Goal: Register for event/course

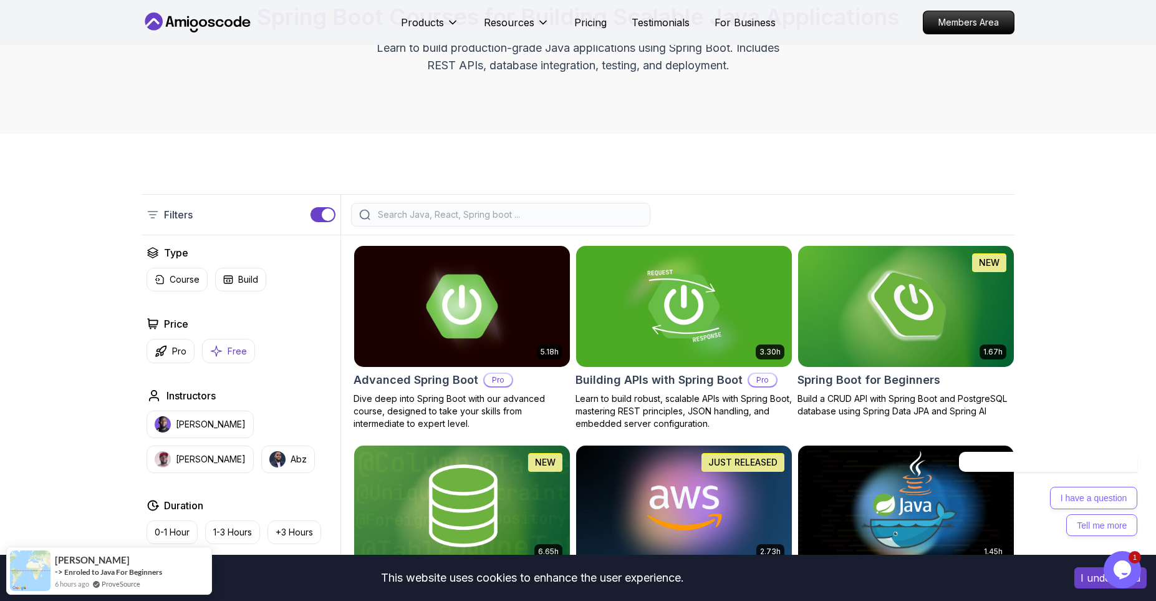
click at [236, 350] on p "Free" at bounding box center [237, 351] width 19 height 12
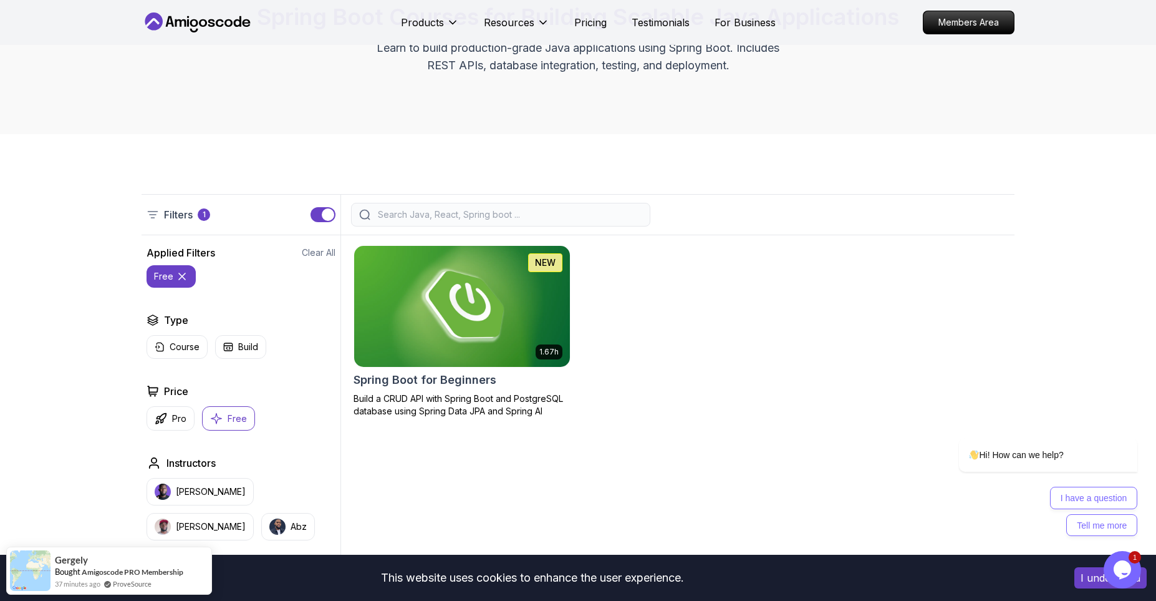
click at [477, 347] on img at bounding box center [462, 306] width 226 height 127
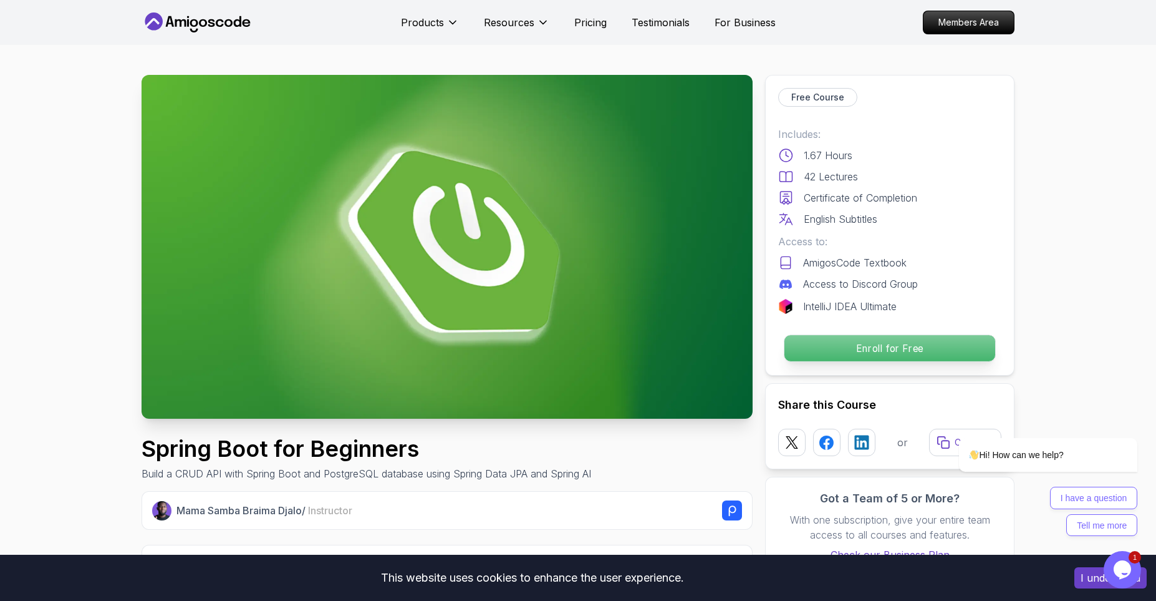
click at [861, 349] on p "Enroll for Free" at bounding box center [890, 348] width 211 height 26
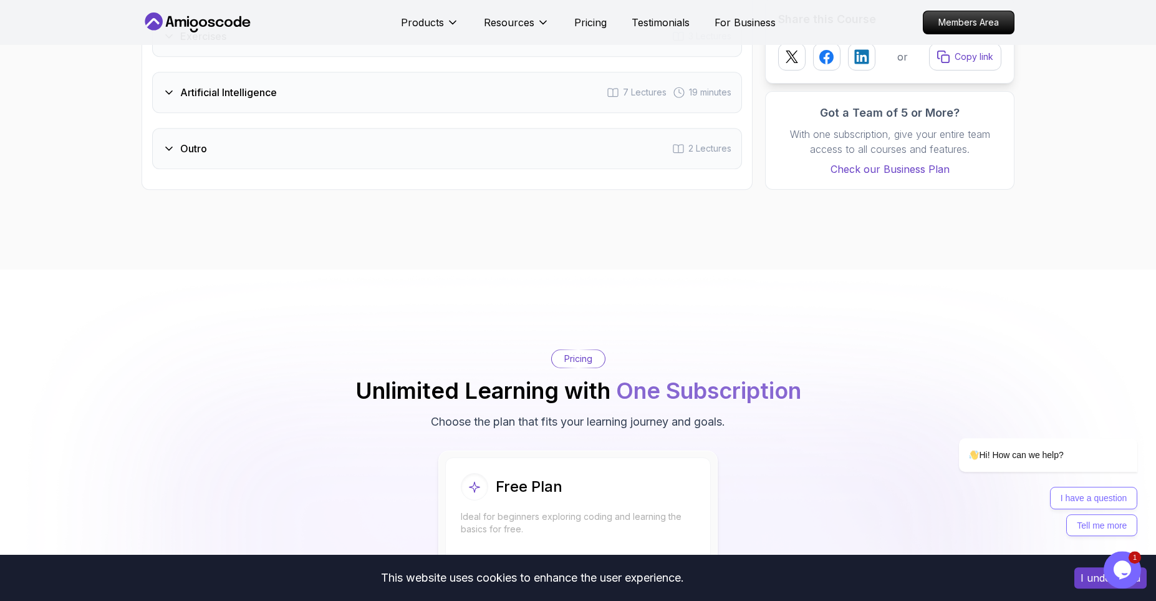
scroll to position [2449, 0]
